Goal: Task Accomplishment & Management: Manage account settings

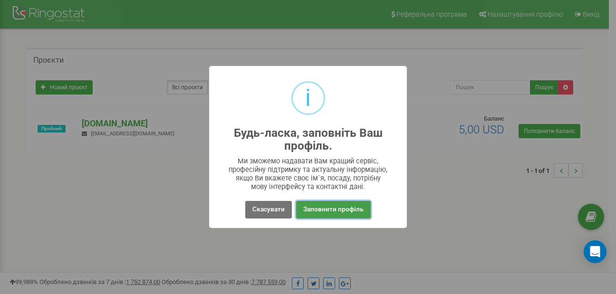
click at [346, 211] on button "Заповнити профіль" at bounding box center [333, 210] width 75 height 18
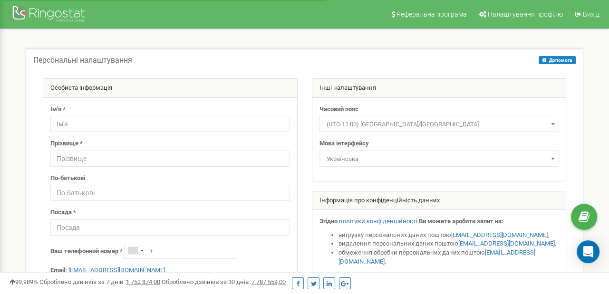
click at [93, 125] on input "text" at bounding box center [169, 124] width 239 height 16
type input "Олександр"
type input "Віскрвенко"
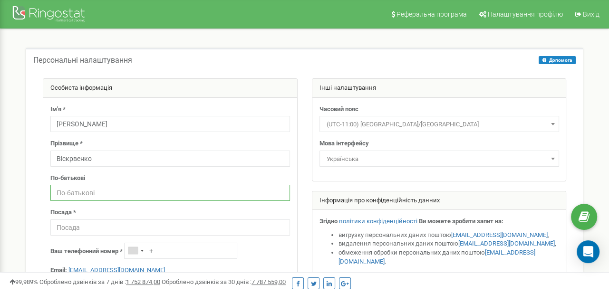
click at [112, 191] on input "text" at bounding box center [169, 193] width 239 height 16
type input "Вікторович"
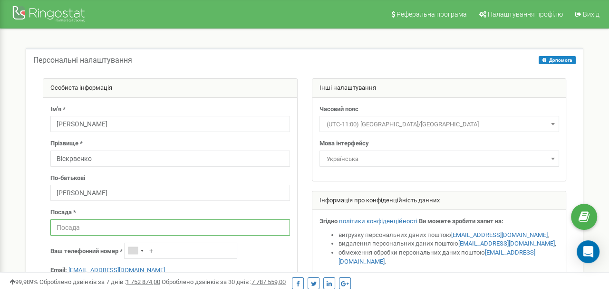
click at [76, 230] on input "text" at bounding box center [169, 227] width 239 height 16
click at [78, 228] on input "Дирекьтор" at bounding box center [169, 227] width 239 height 16
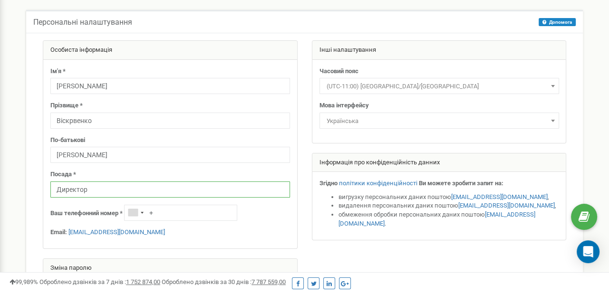
scroll to position [95, 0]
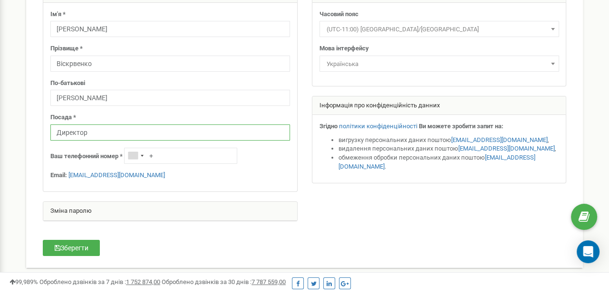
type input "Директор"
click at [167, 156] on input "+" at bounding box center [180, 156] width 113 height 16
type input "[PHONE_NUMBER]"
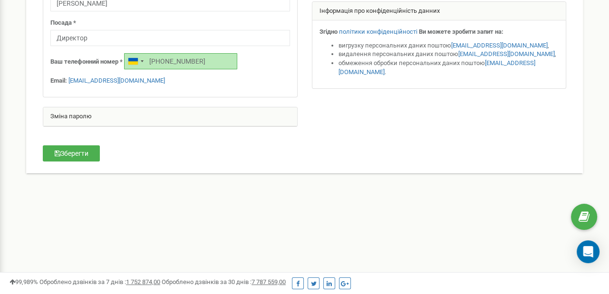
scroll to position [190, 0]
click at [77, 152] on button "Зберегти" at bounding box center [71, 153] width 57 height 16
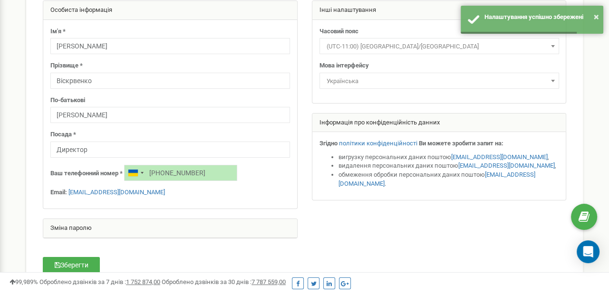
scroll to position [0, 0]
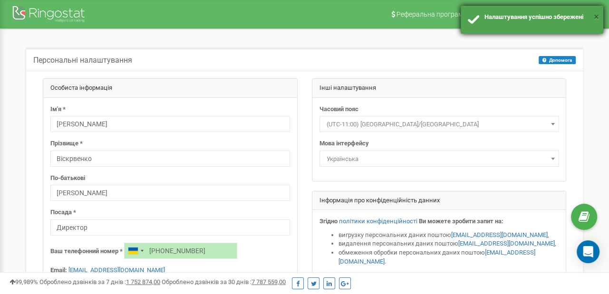
click at [595, 15] on button "×" at bounding box center [595, 17] width 5 height 14
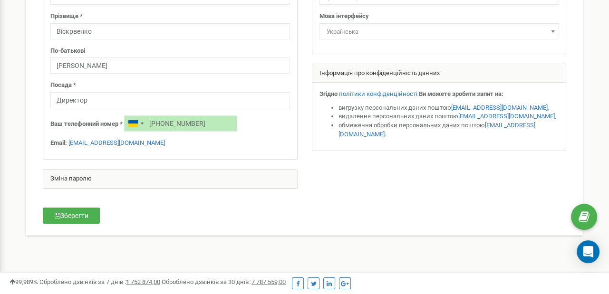
scroll to position [143, 0]
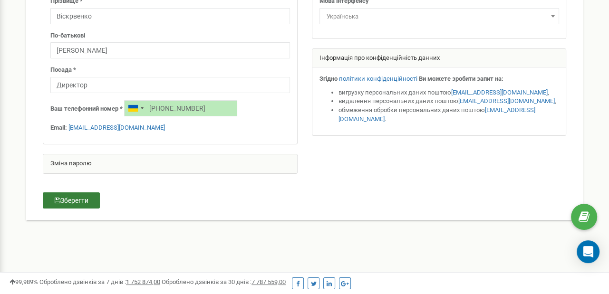
click at [76, 204] on button "Зберегти" at bounding box center [71, 200] width 57 height 16
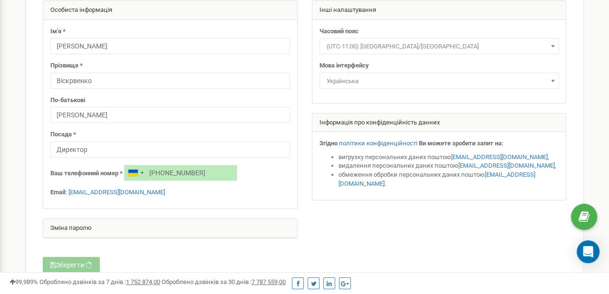
scroll to position [0, 0]
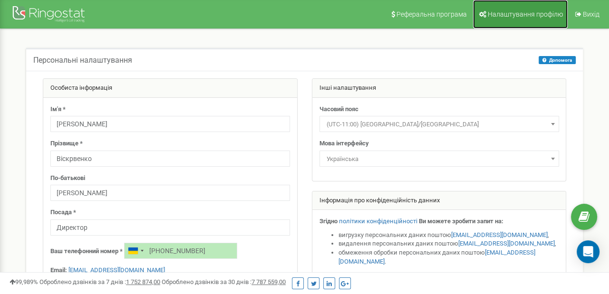
click at [522, 17] on span "Налаштування профілю" at bounding box center [524, 14] width 75 height 8
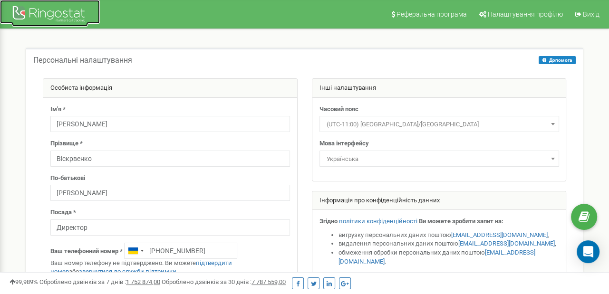
click at [59, 17] on div at bounding box center [50, 15] width 76 height 23
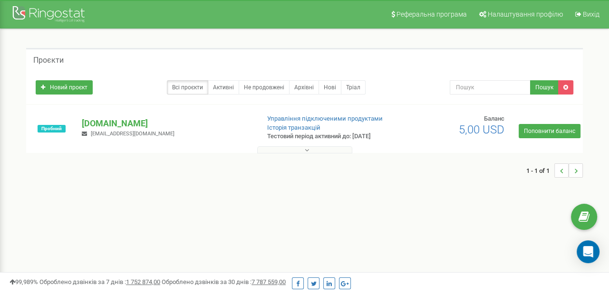
click at [577, 170] on li "..." at bounding box center [575, 170] width 14 height 14
click at [564, 172] on li "..." at bounding box center [561, 170] width 14 height 14
click at [228, 88] on link "Активні" at bounding box center [223, 87] width 31 height 14
click at [257, 86] on link "Не продовжені" at bounding box center [263, 87] width 51 height 14
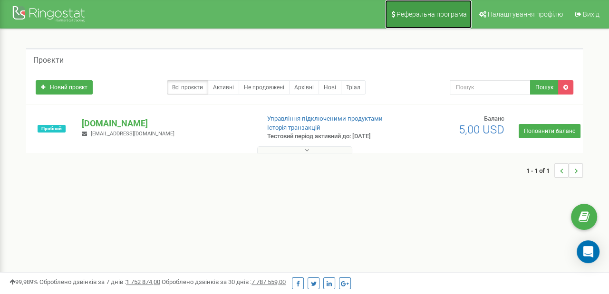
click at [450, 20] on link "Реферальна програма" at bounding box center [428, 14] width 86 height 29
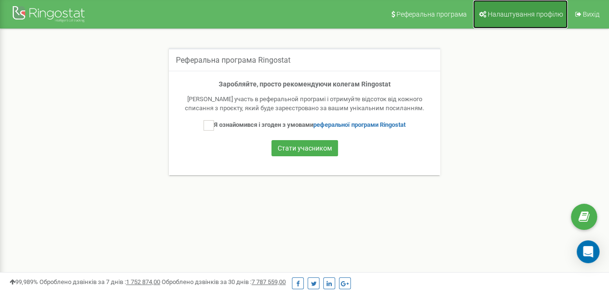
click at [520, 13] on span "Налаштування профілю" at bounding box center [524, 14] width 75 height 8
